Goal: Task Accomplishment & Management: Manage account settings

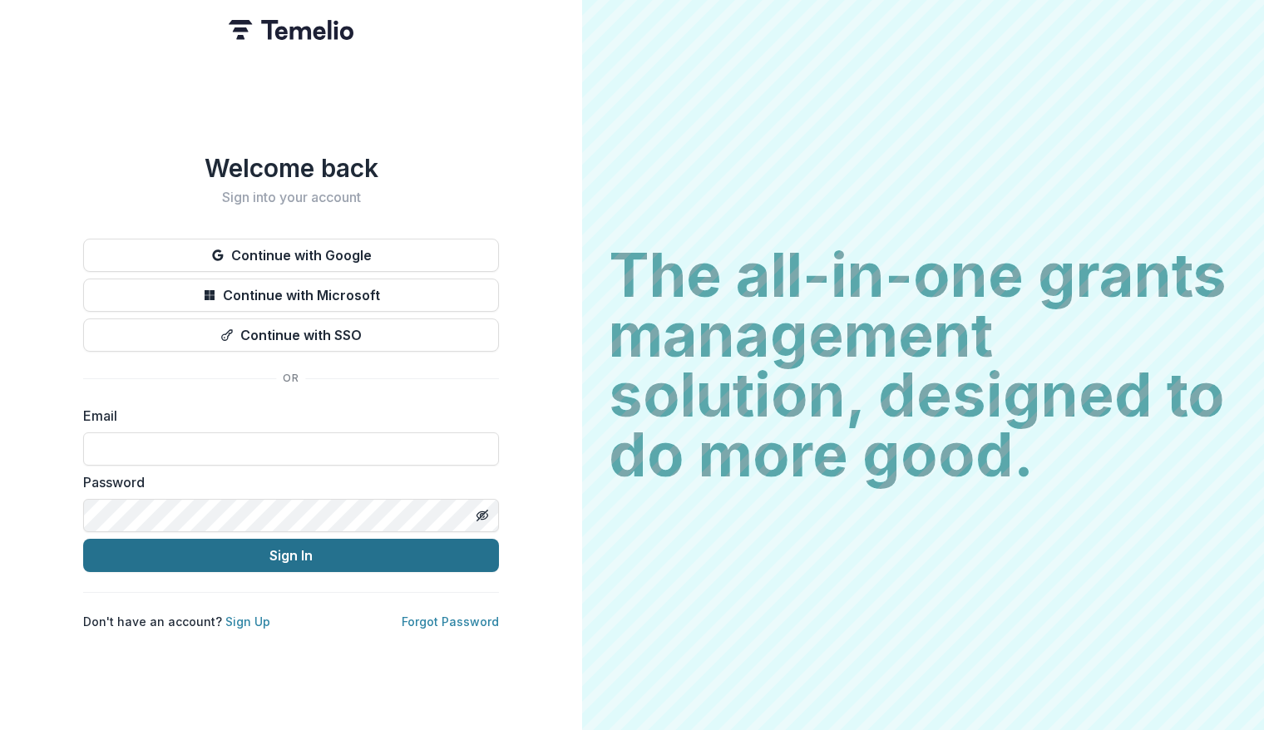
type input "**********"
click at [337, 565] on button "Sign In" at bounding box center [291, 555] width 416 height 33
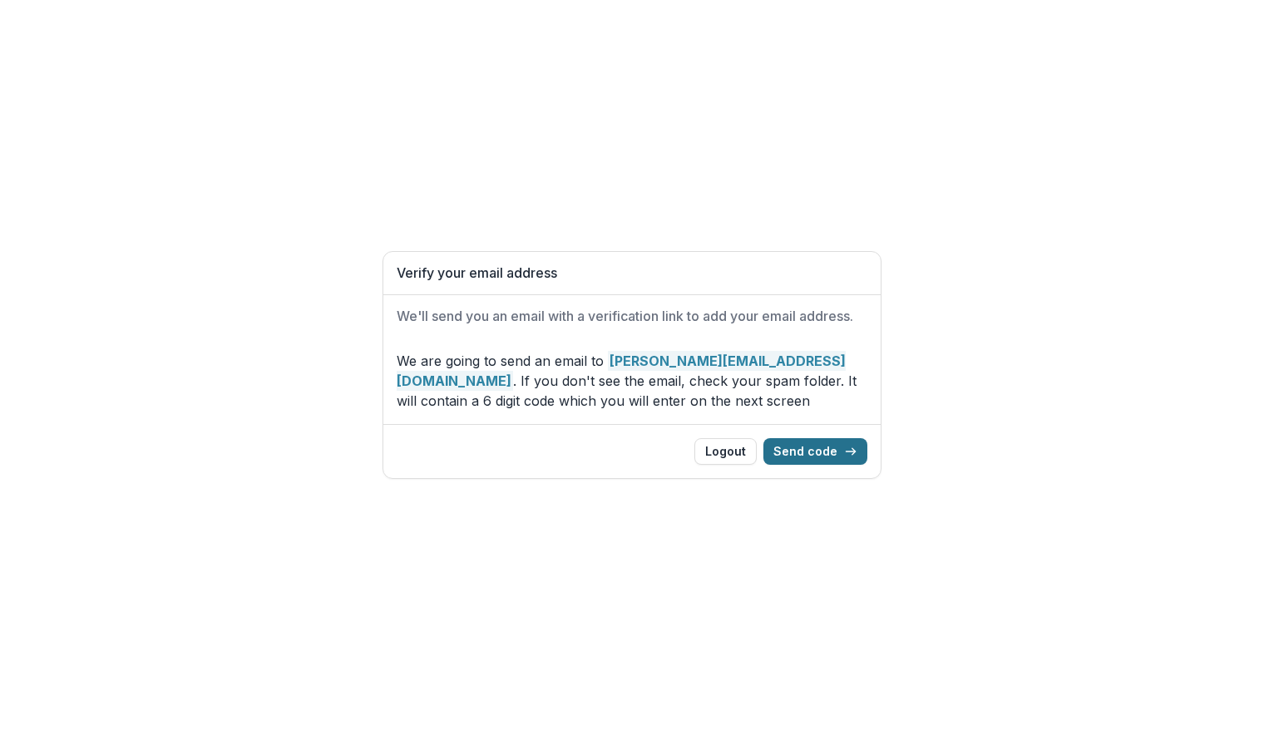
click at [812, 452] on button "Send code" at bounding box center [815, 451] width 104 height 27
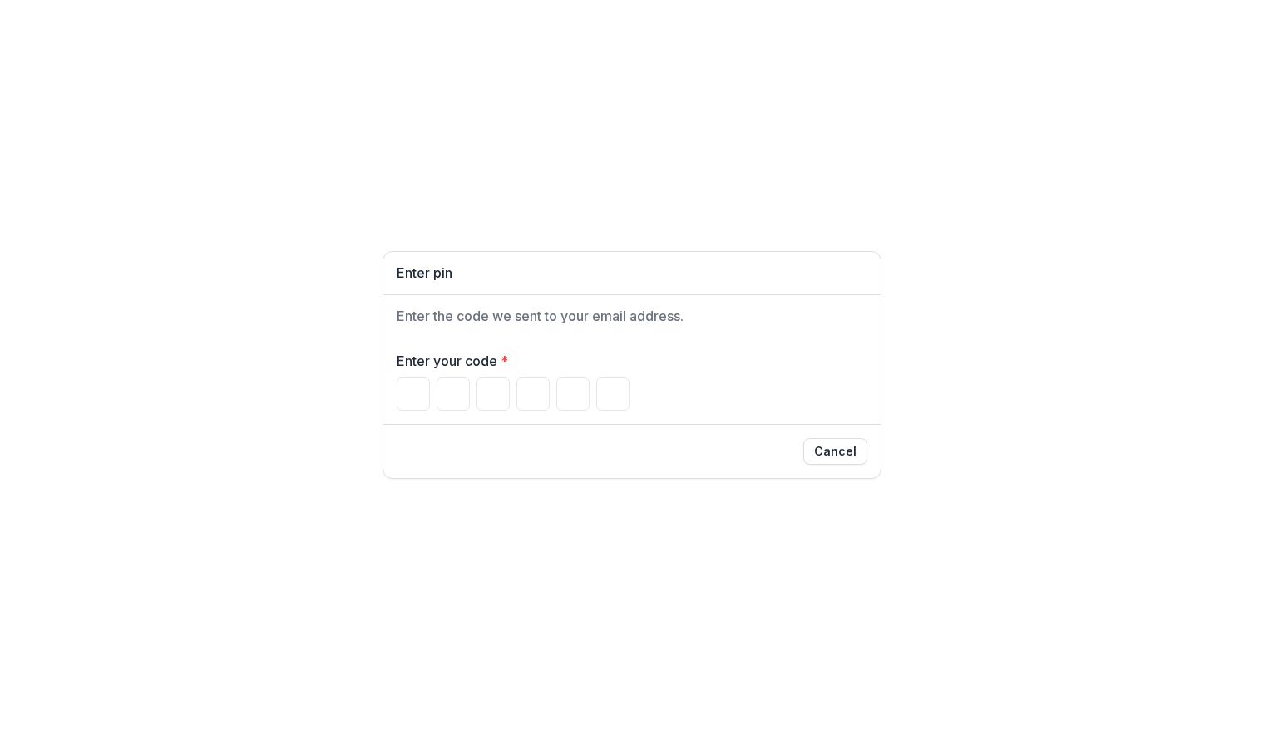
type input "*"
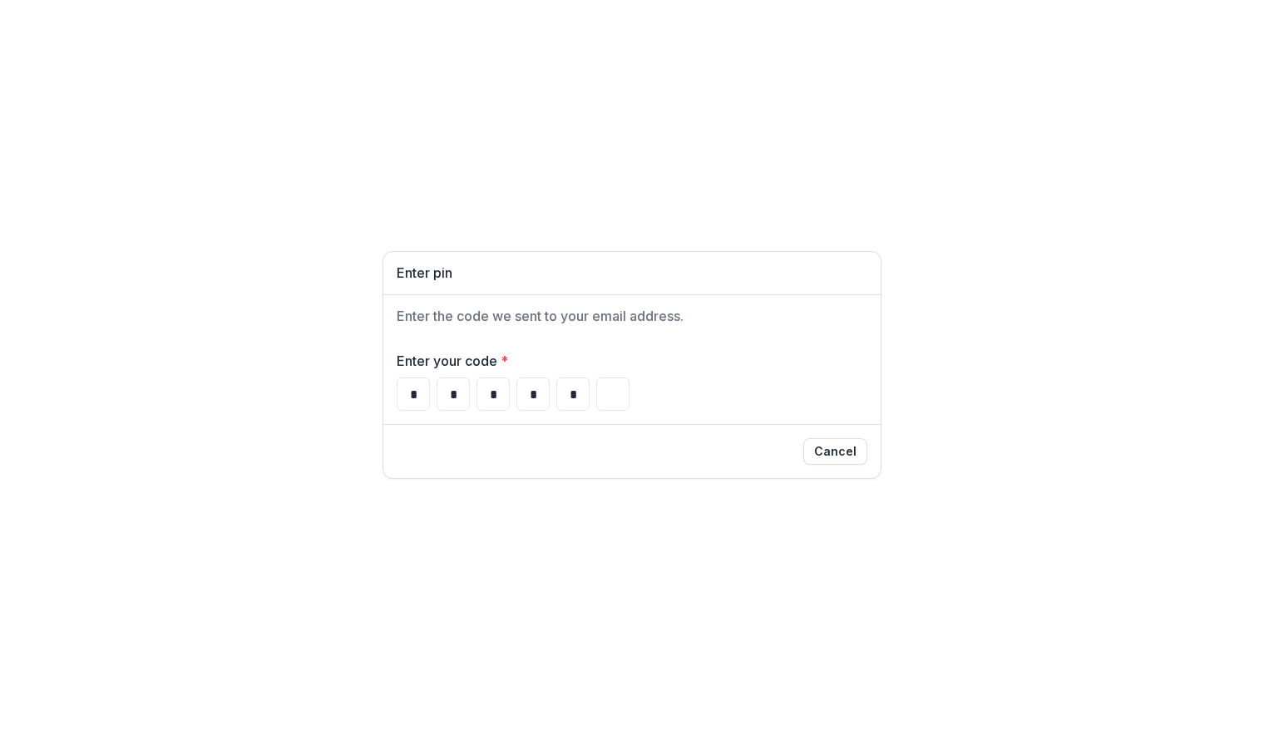
type input "*"
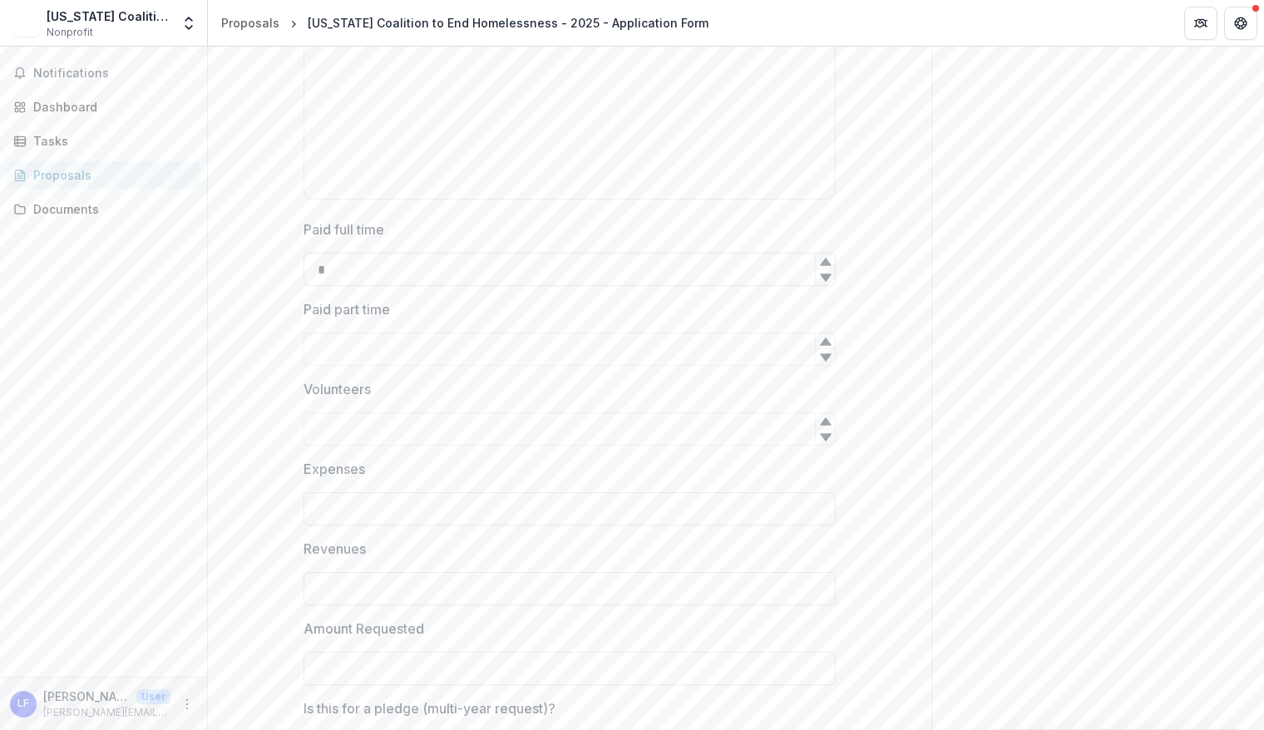
scroll to position [2253, 0]
